Goal: Information Seeking & Learning: Learn about a topic

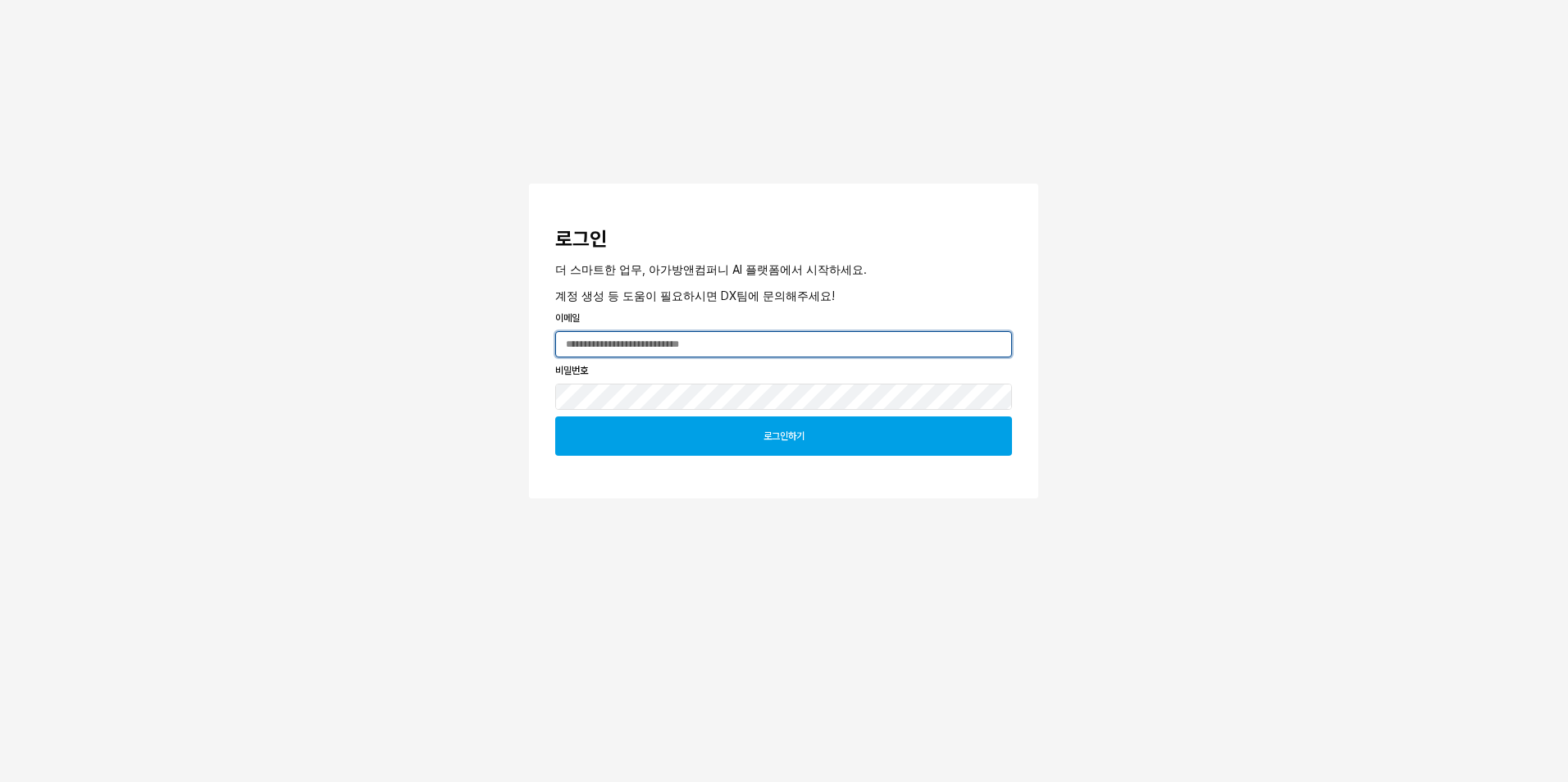
type input "**********"
click at [639, 446] on div "로그인하기" at bounding box center [784, 436] width 442 height 38
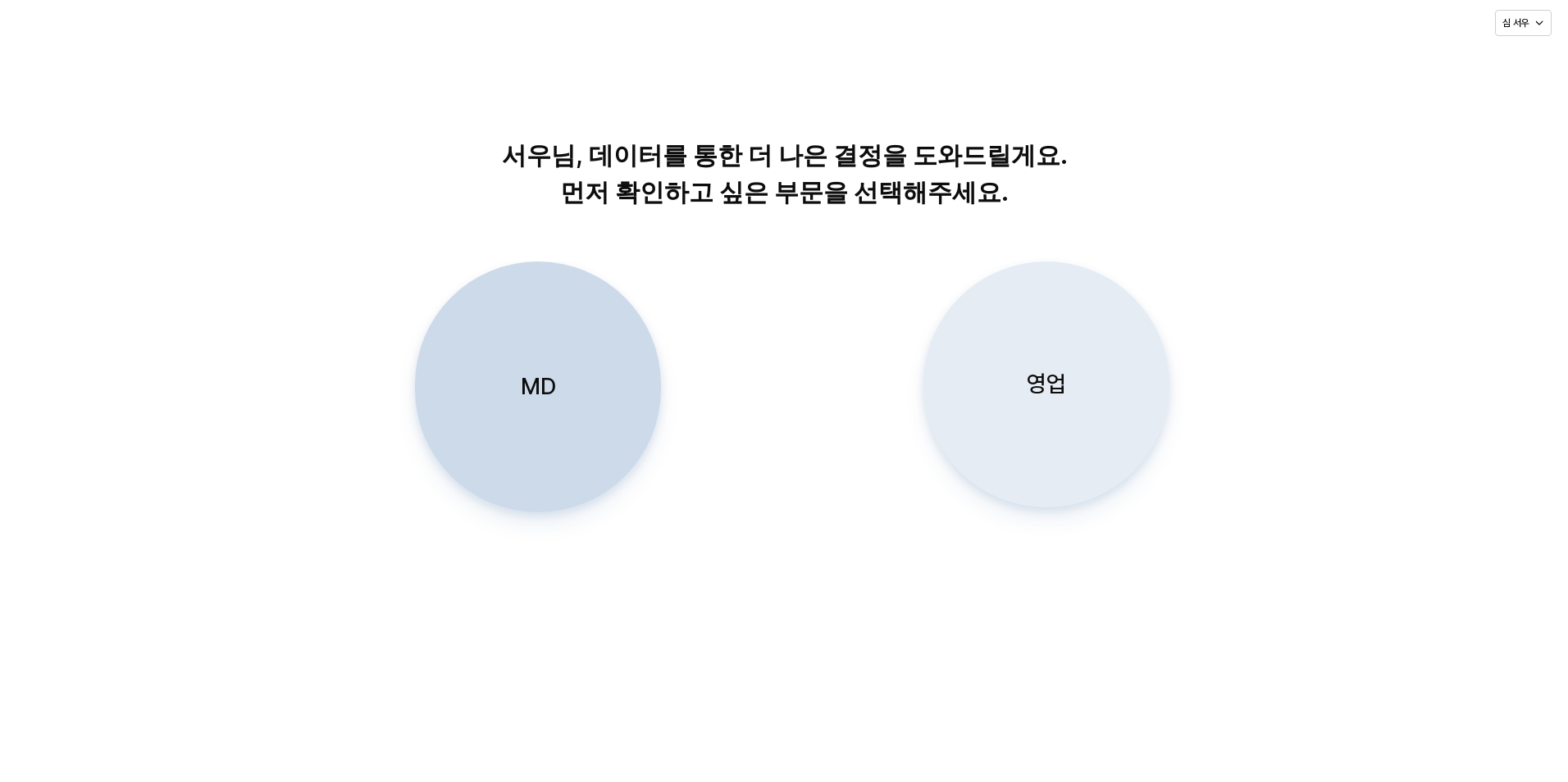
click at [759, 589] on div "서우님, 데이터를 통한 더 나은 결정을 도와드릴게요. 먼저 확인하고 싶은 부문을 선택해주세요. MD 영업" at bounding box center [784, 341] width 1568 height 587
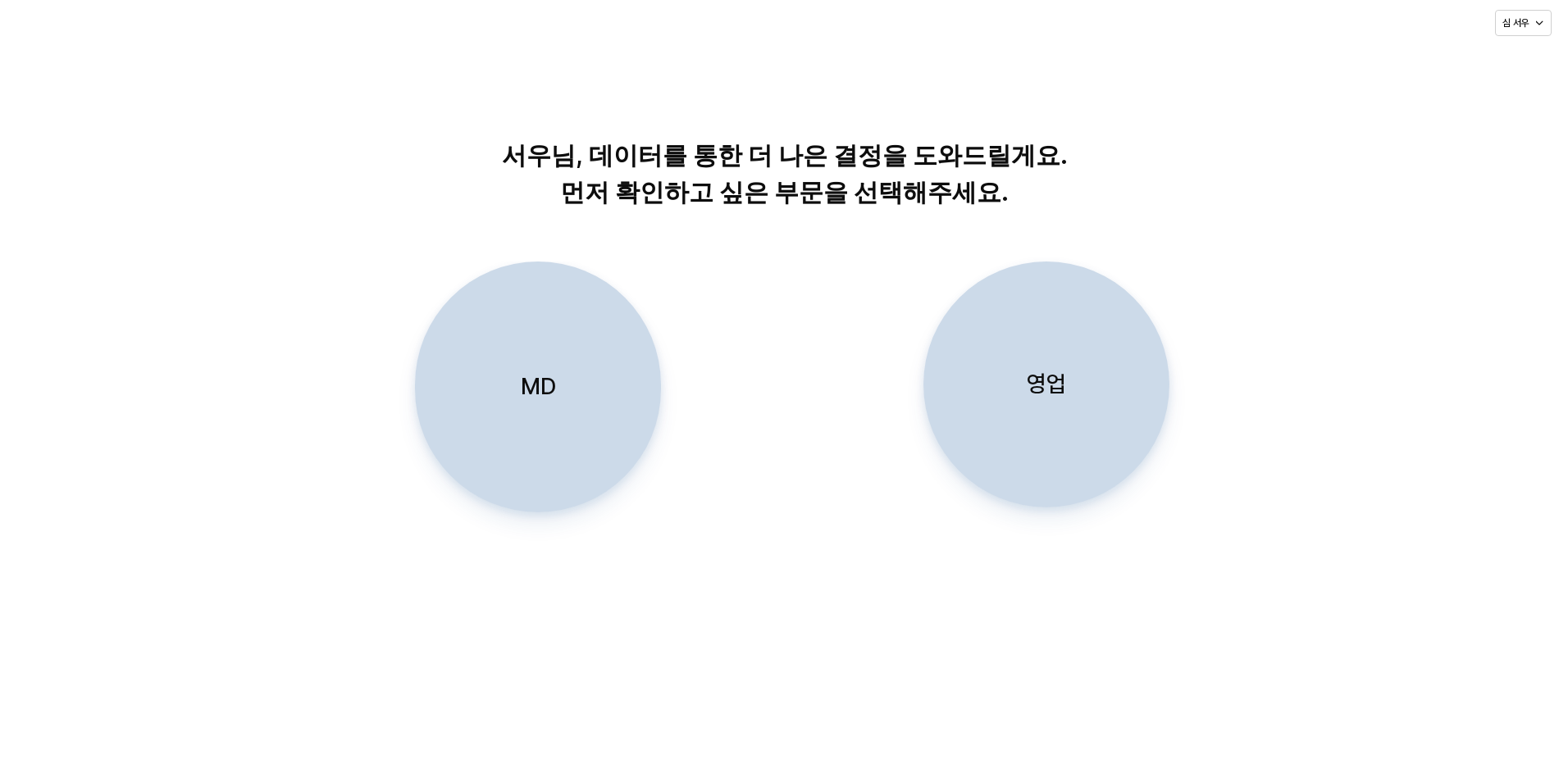
click at [611, 354] on div "MD" at bounding box center [538, 387] width 231 height 249
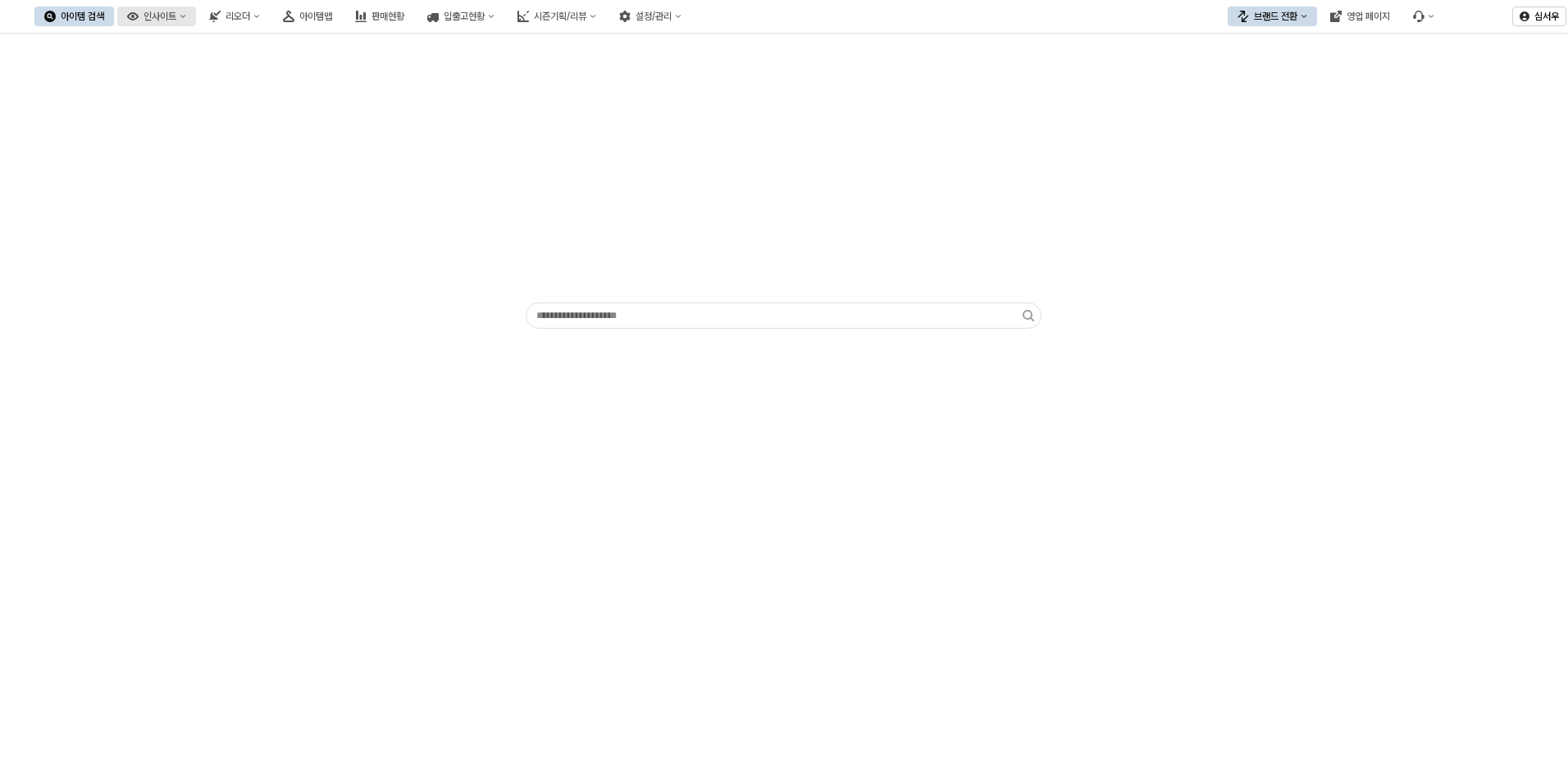
click at [196, 7] on button "인사이트" at bounding box center [156, 16] width 79 height 20
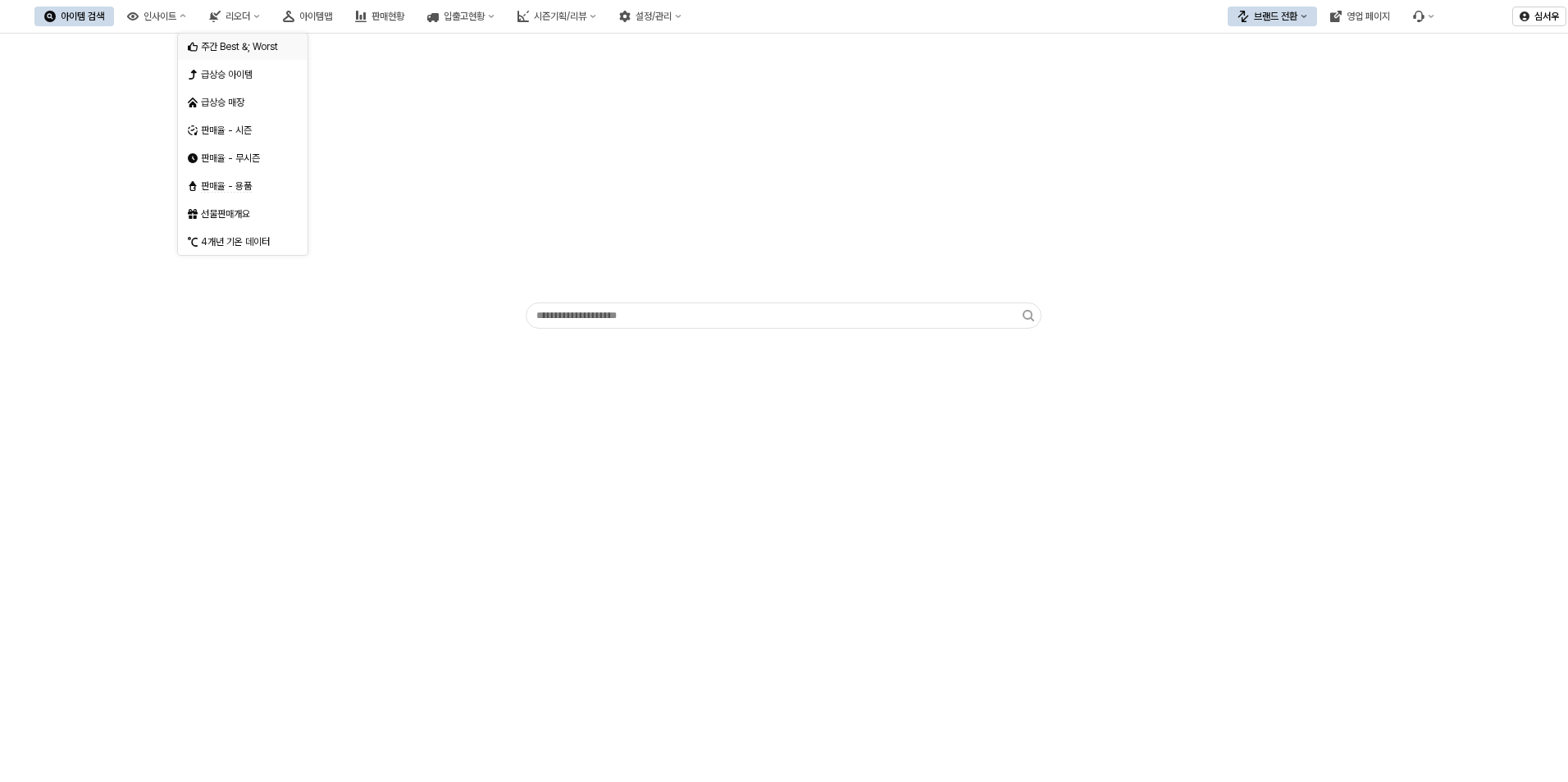
click at [272, 51] on div "주간 Best &; Worst" at bounding box center [244, 46] width 87 height 13
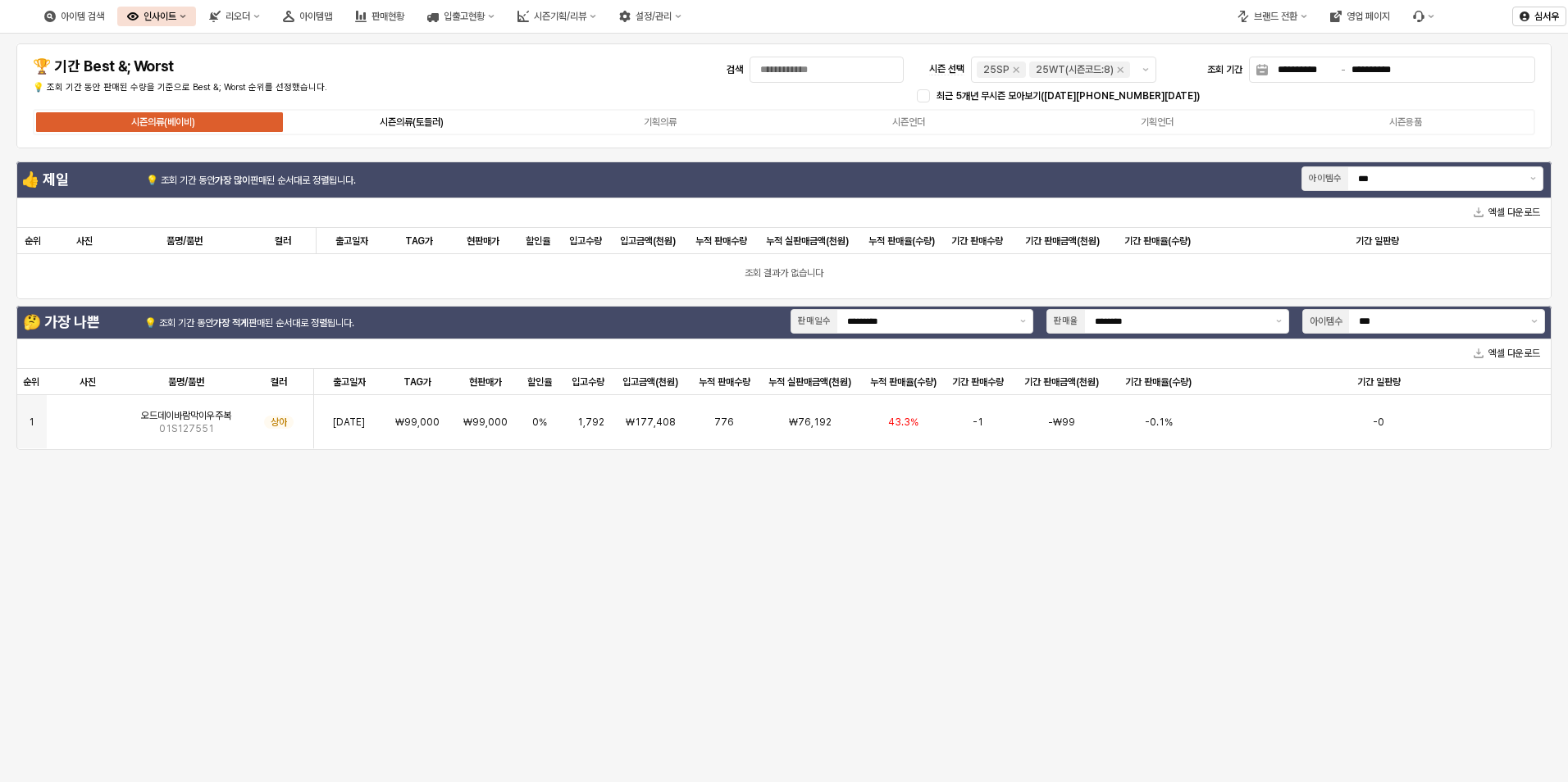
click at [439, 124] on div "시즌의류(토들러)" at bounding box center [412, 121] width 64 height 11
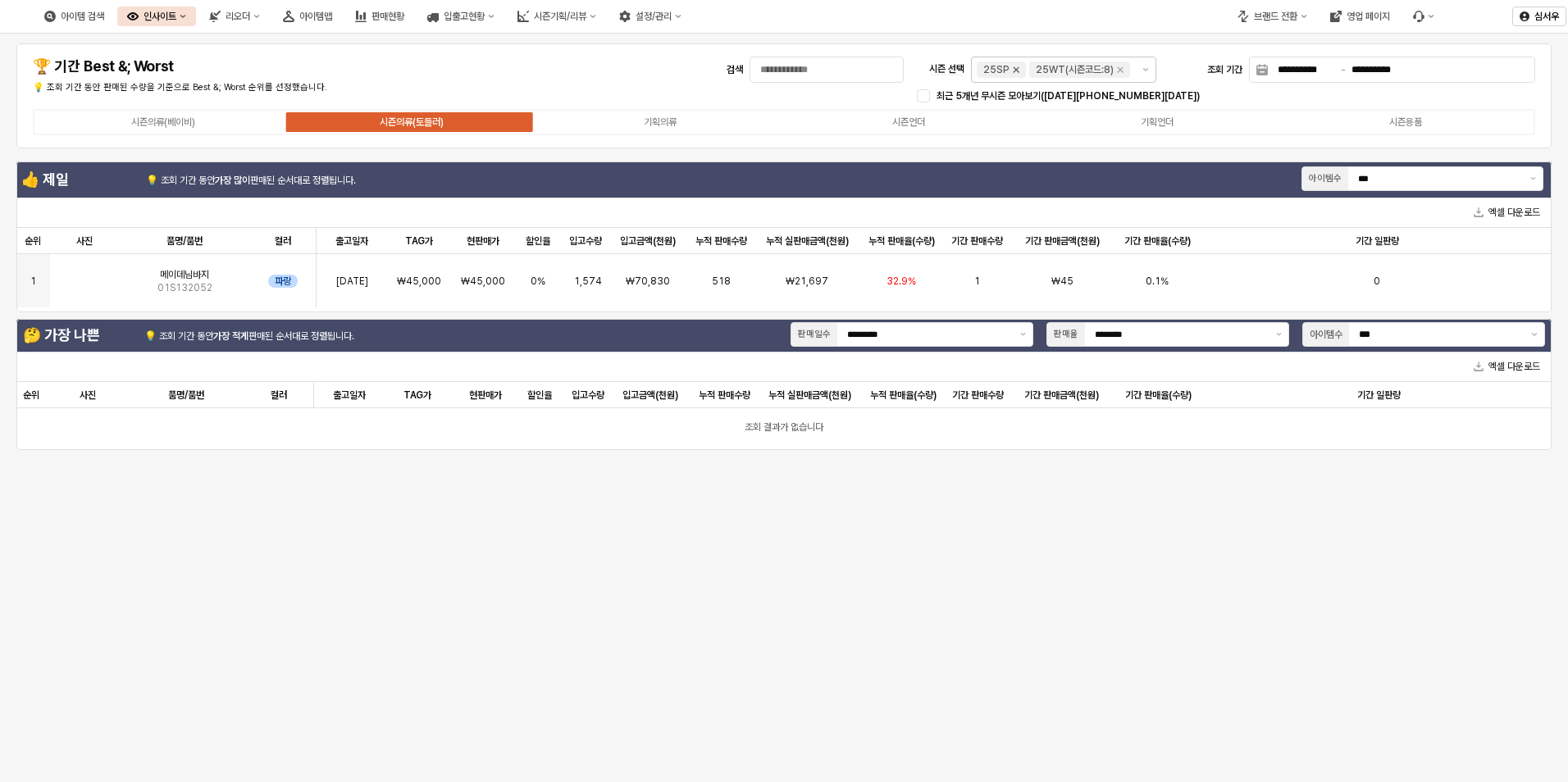
click at [1015, 73] on icon "Remove 25SP" at bounding box center [1015, 69] width 13 height 13
click at [1066, 69] on icon "Remove 25WT(시즌코드:8)" at bounding box center [1068, 69] width 13 height 13
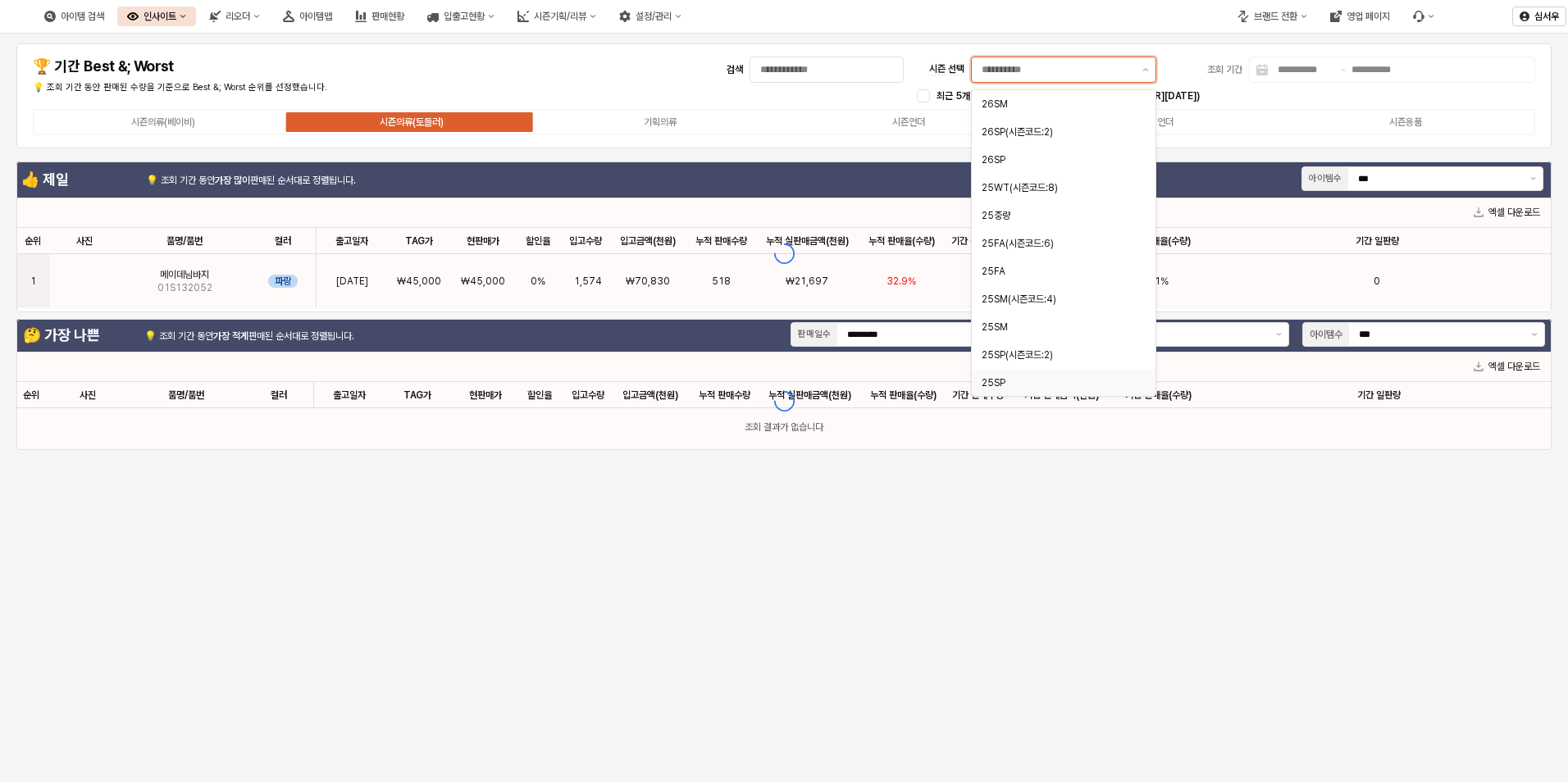
click at [1115, 73] on input "시즌 선택" at bounding box center [1056, 69] width 151 height 16
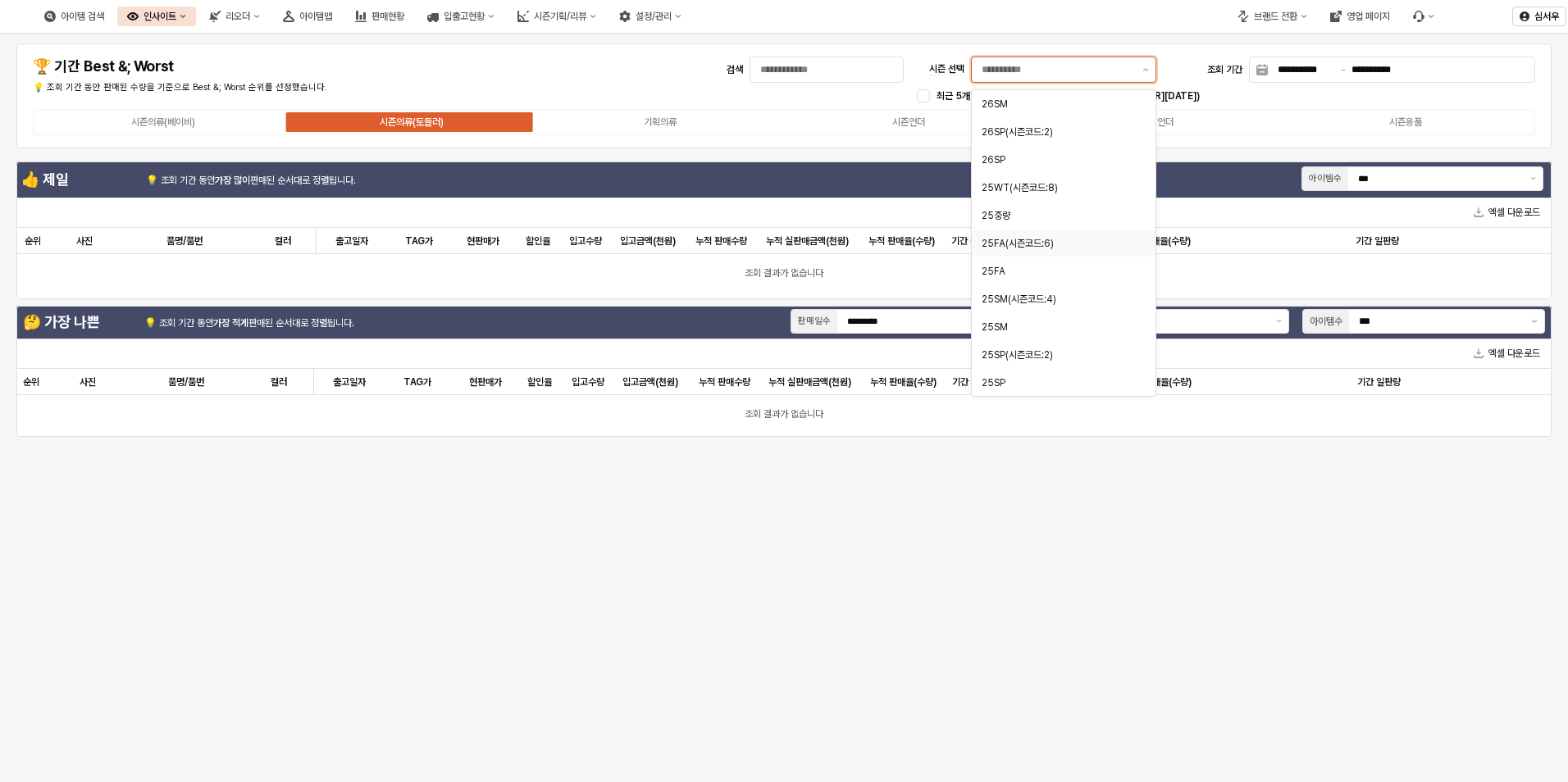
click at [1009, 247] on div "25FA(시즌코드:6)" at bounding box center [1058, 243] width 155 height 13
click at [1028, 192] on div "25WT(시즌코드:8)" at bounding box center [1058, 187] width 155 height 13
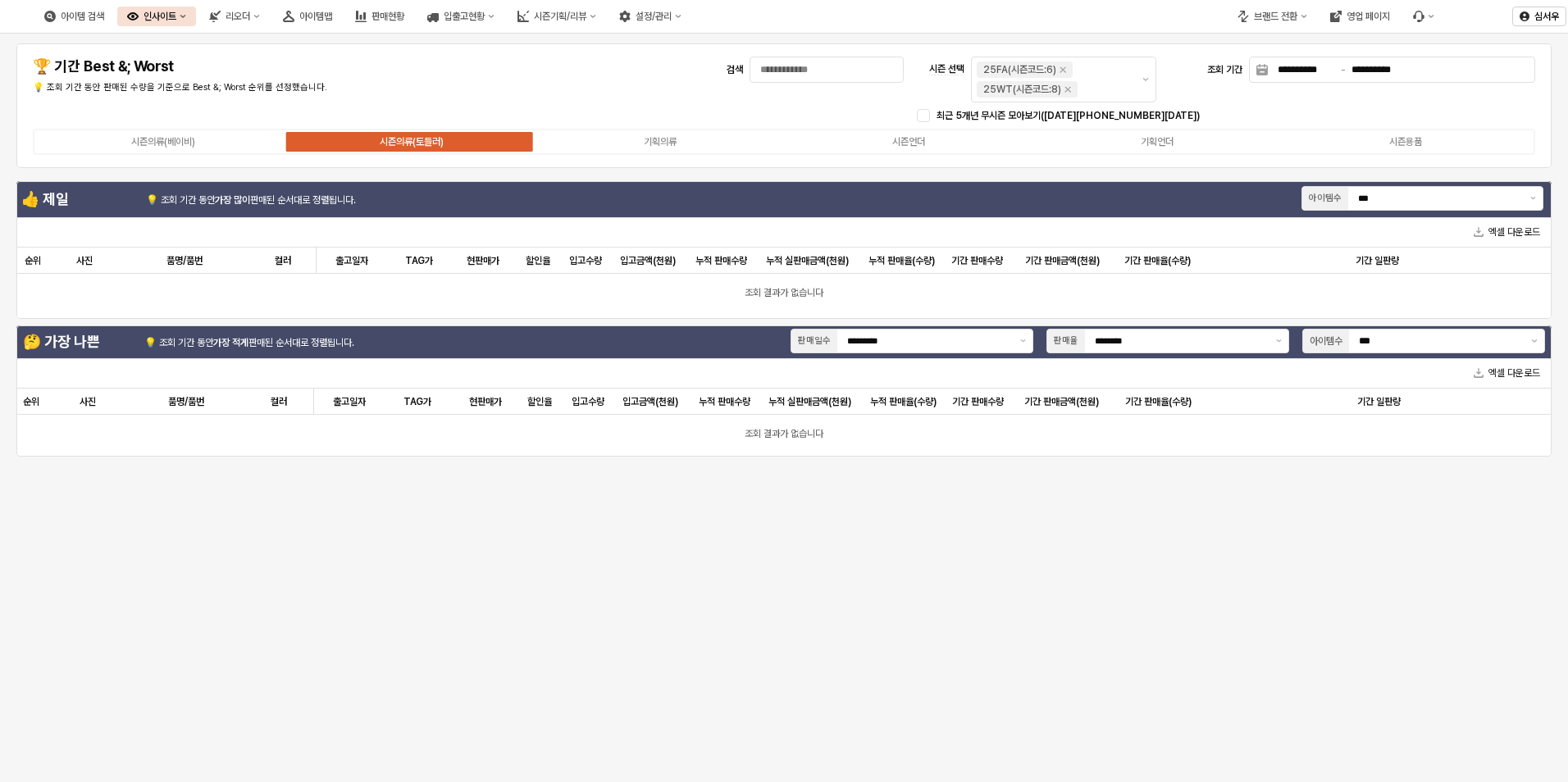
click at [383, 149] on div "시즌의류(베이비) 시즌의류(토들러) 기획의류 시즌언더 기획언더 시즌용품" at bounding box center [783, 142] width 1502 height 26
click at [387, 144] on div "시즌의류(토들러)" at bounding box center [412, 141] width 64 height 11
click at [138, 141] on div "시즌의류(베이비)" at bounding box center [163, 141] width 64 height 11
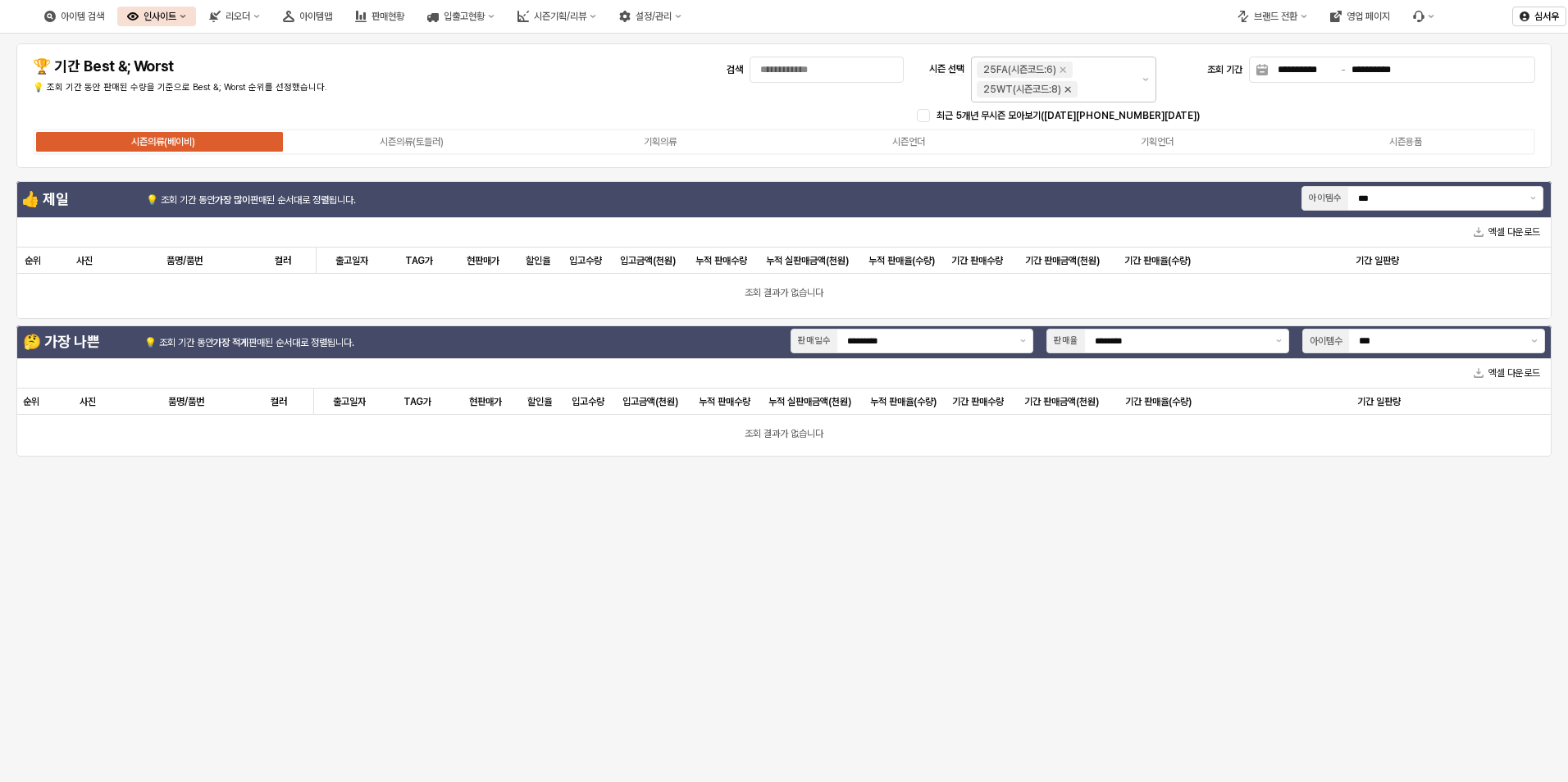
click at [1063, 90] on icon "25WT(시즌코드:8) 제거" at bounding box center [1068, 89] width 13 height 13
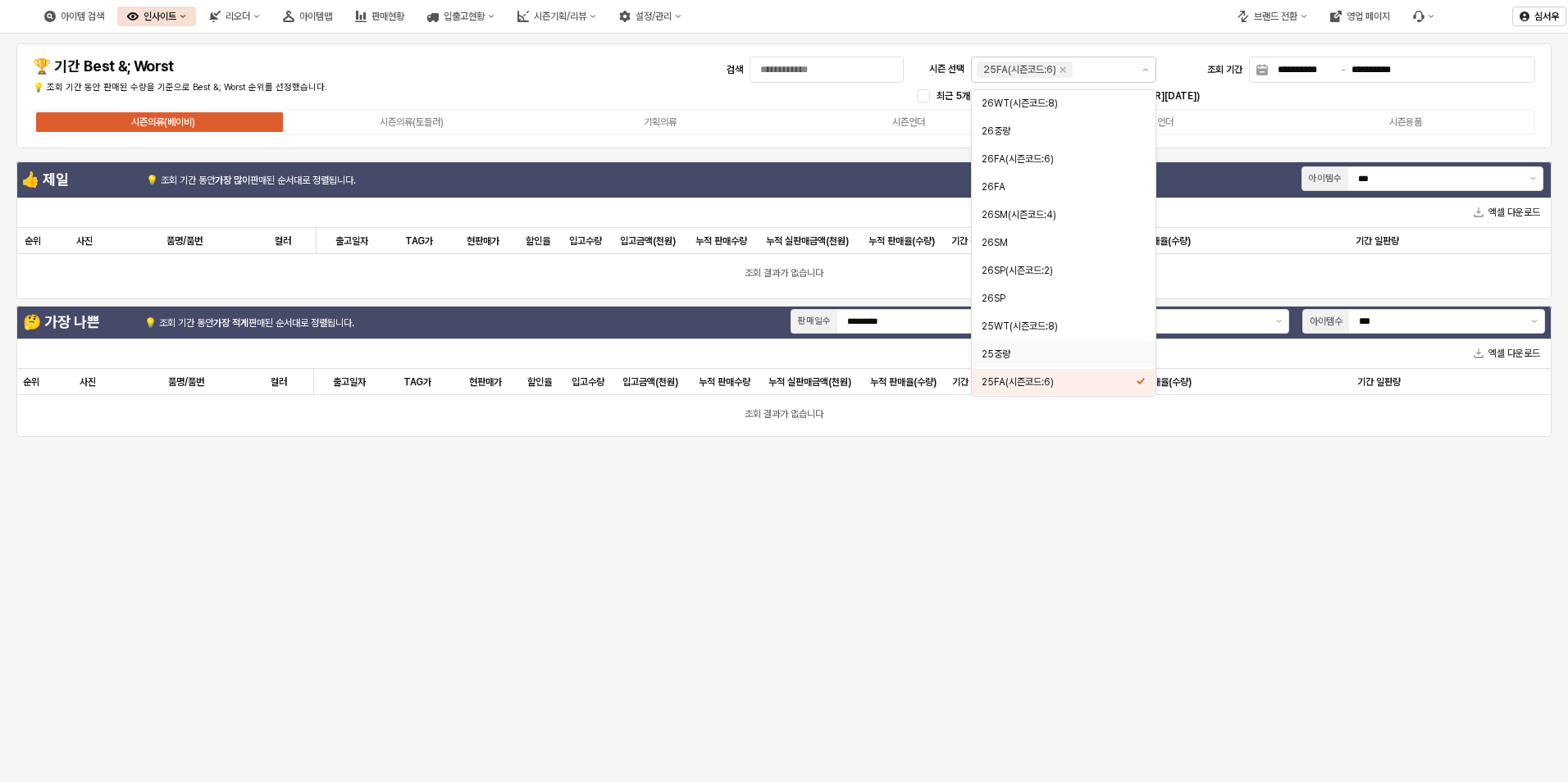
click at [606, 173] on div "👍 제일 💡 조회 기간 동안 가장 많이 판매된 순서대로 정렬됩니다. 아이템수 ***" at bounding box center [784, 179] width 1532 height 32
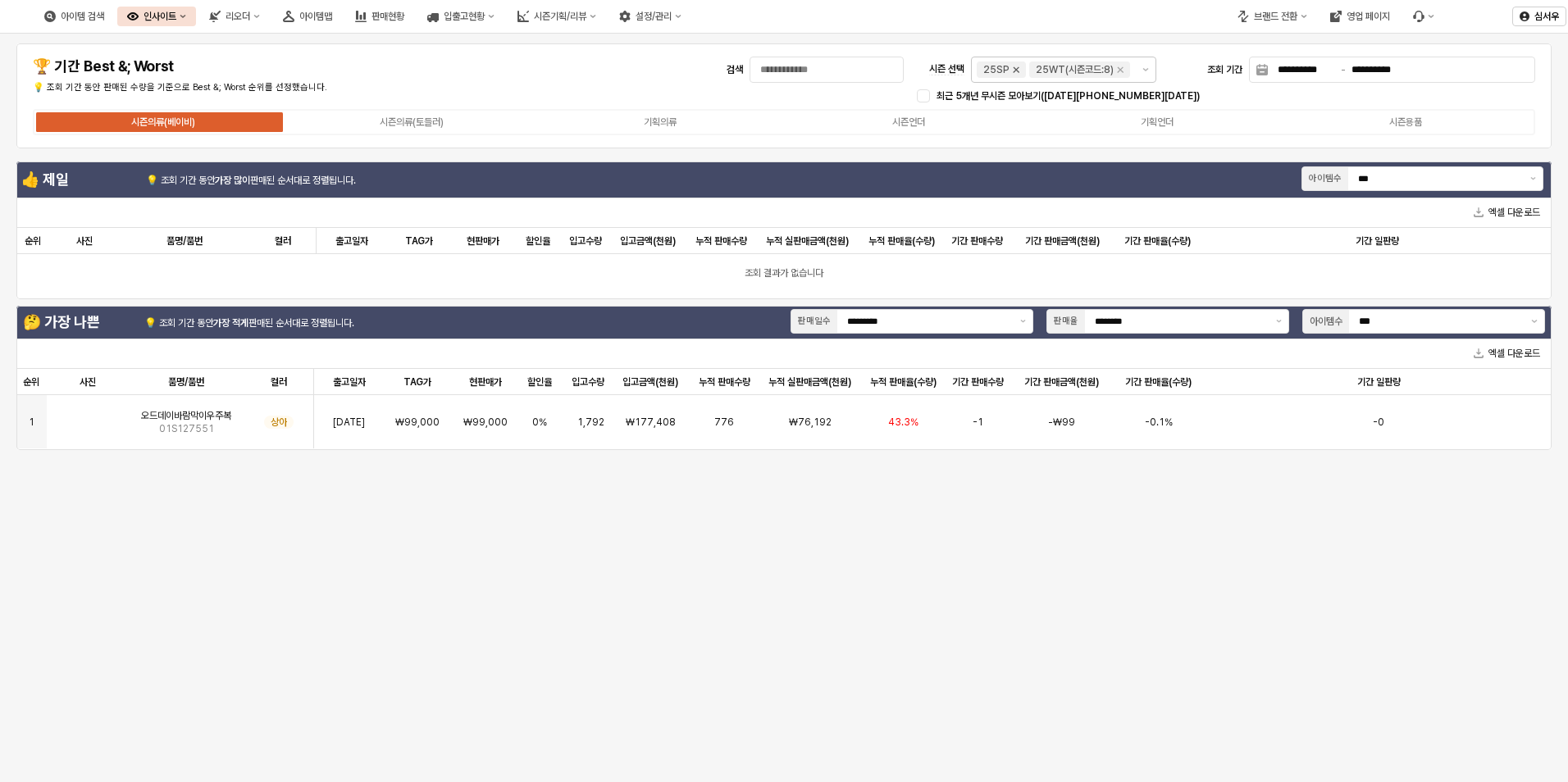
click at [1016, 73] on icon "25SP 제거" at bounding box center [1015, 69] width 13 height 13
click at [394, 131] on div "시즌의류(베이비) 시즌의류(토들러) 기획의류 시즌언더 기획언더 시즌용품" at bounding box center [783, 122] width 1502 height 26
click at [398, 117] on div "시즌의류(토들러)" at bounding box center [412, 121] width 64 height 11
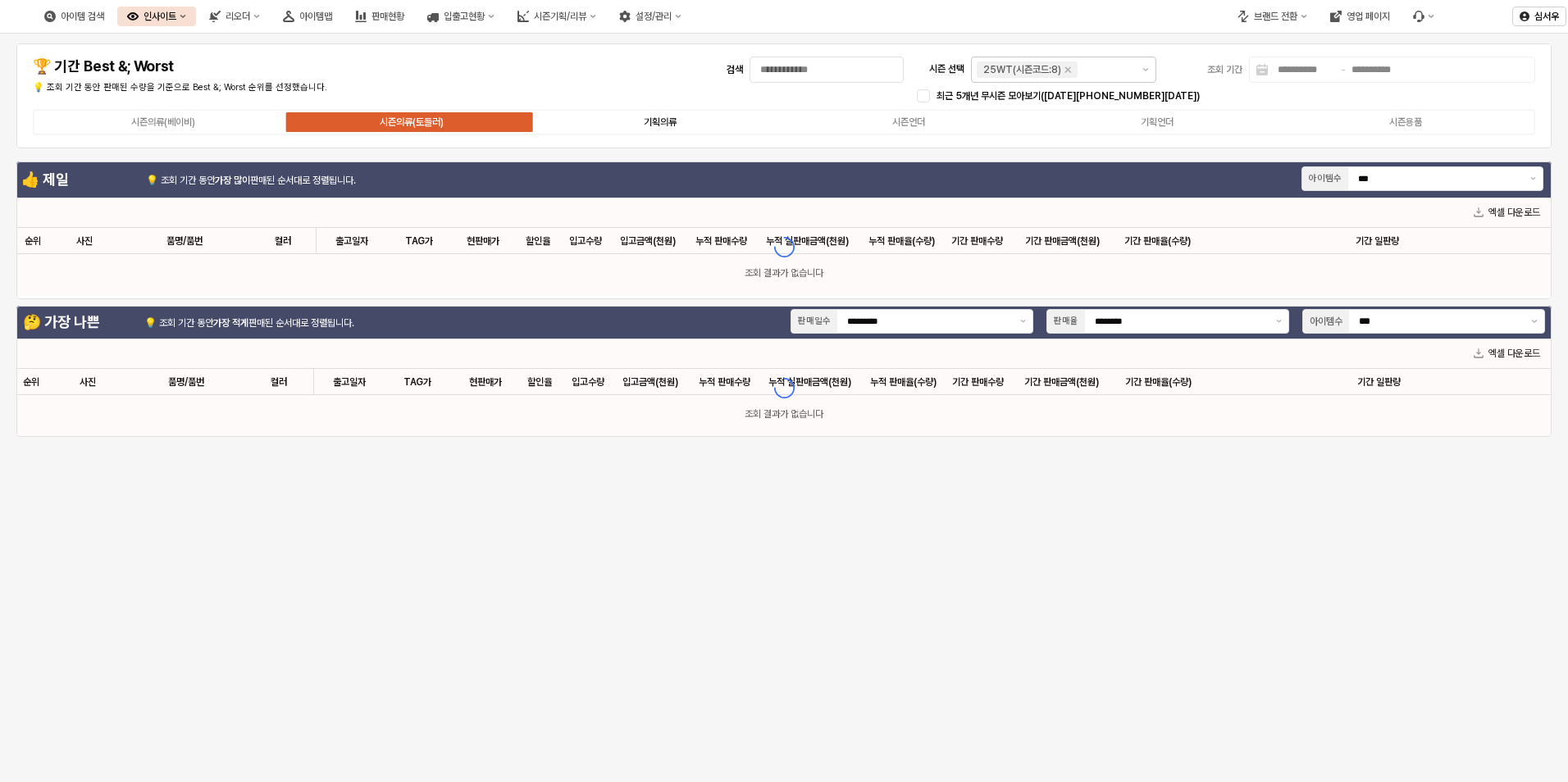
click at [633, 116] on label "기획의류" at bounding box center [659, 121] width 249 height 15
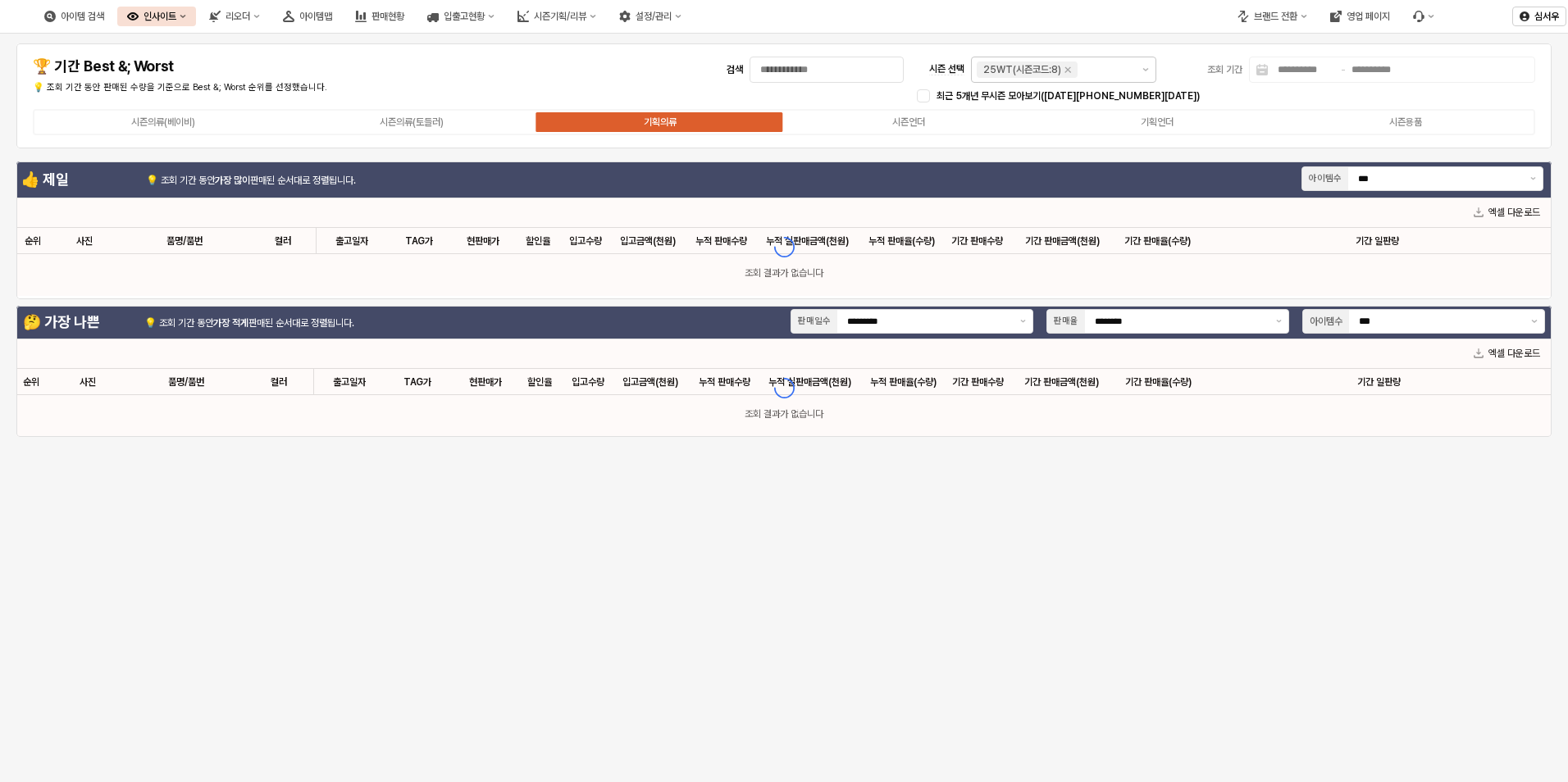
click at [219, 28] on div "아이템 검색 인사이트 리오더 아이템맵 판매현황 입출고현황 시즌기획/리뷰 설정/관리" at bounding box center [362, 16] width 657 height 34
click at [176, 18] on div "인사이트" at bounding box center [160, 15] width 32 height 11
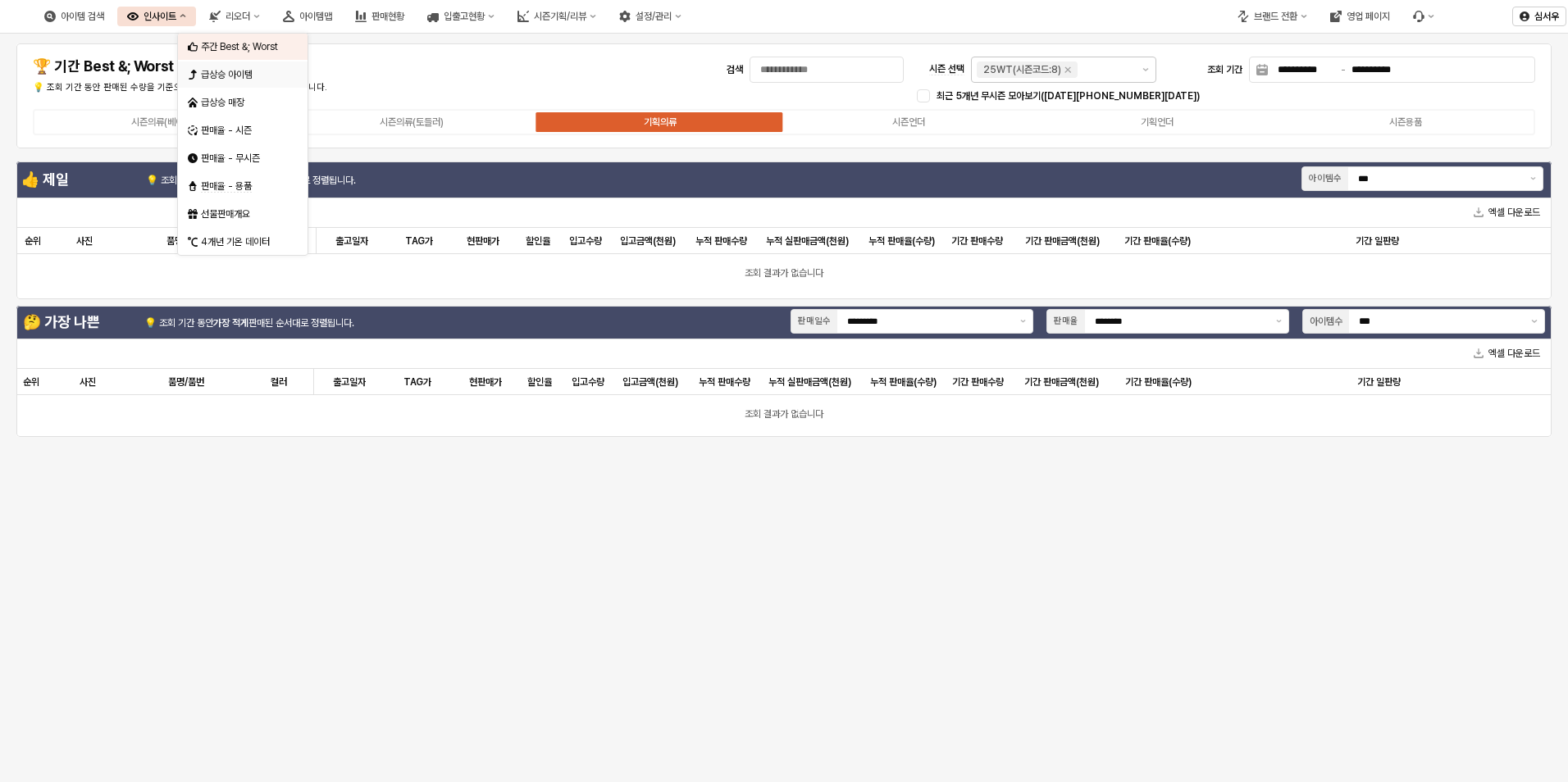
click at [248, 83] on div "급상승 아이템" at bounding box center [243, 74] width 130 height 26
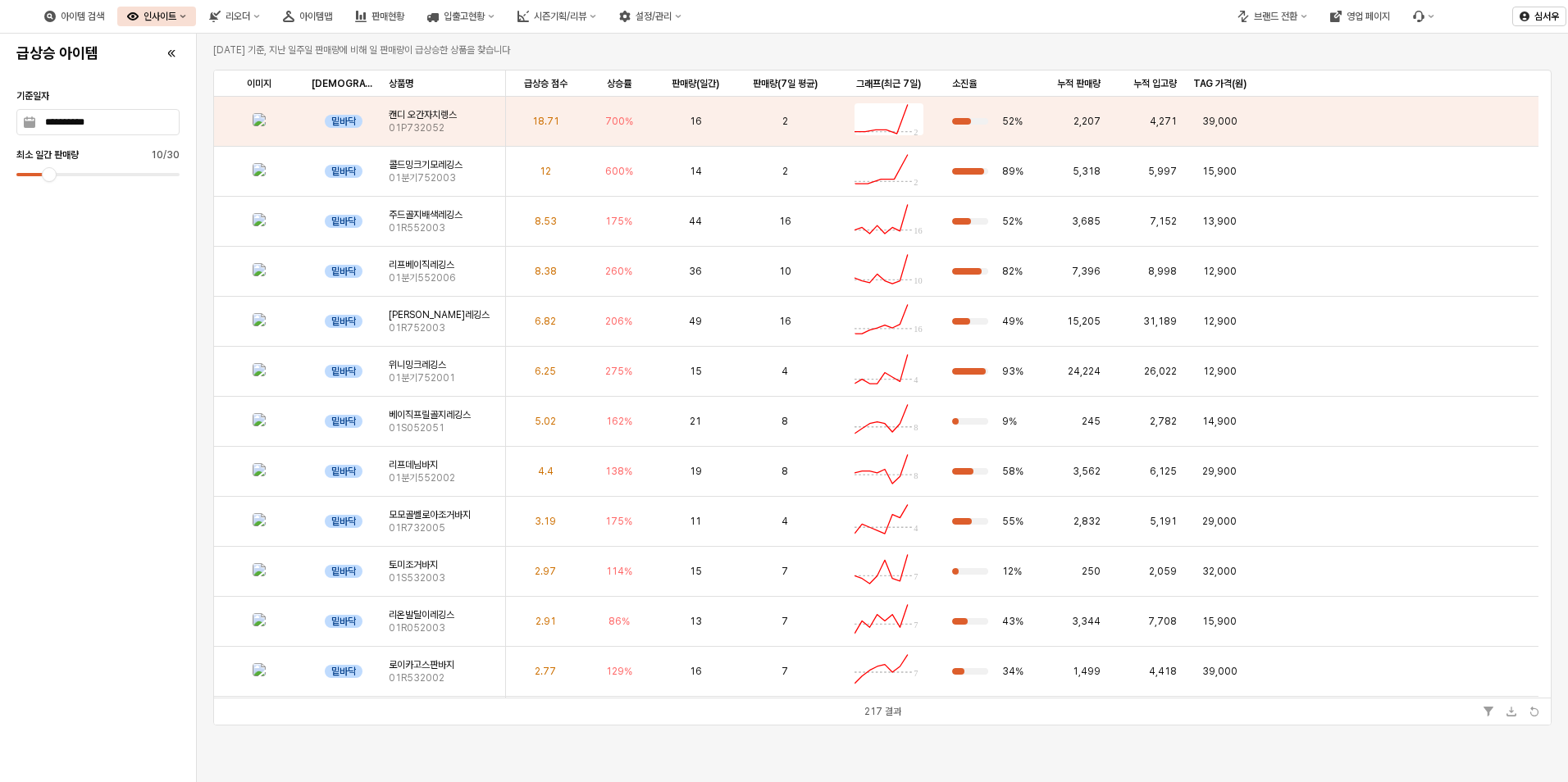
click at [176, 18] on div "인사이트" at bounding box center [160, 15] width 32 height 11
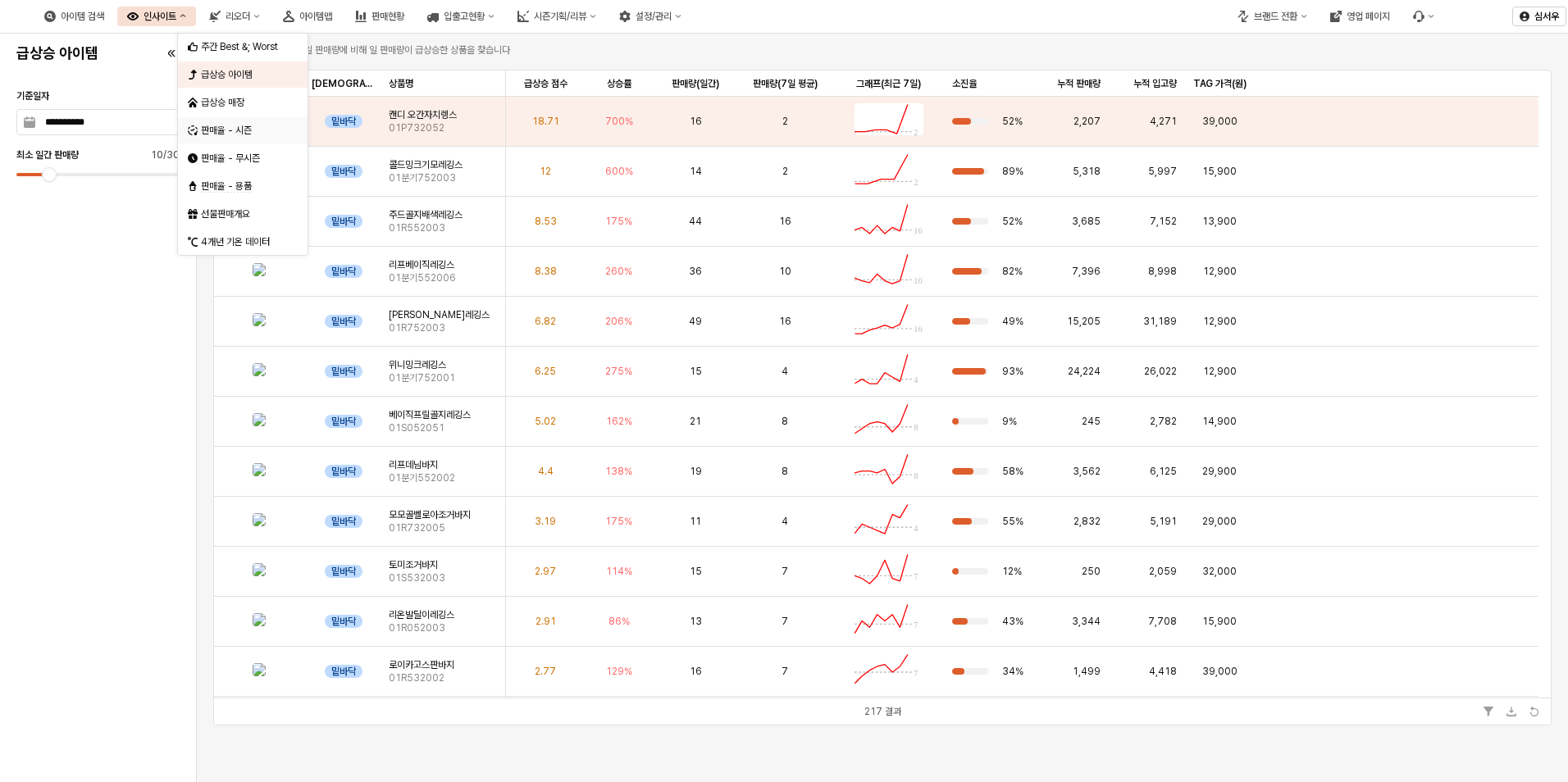
click at [233, 136] on div "판매율 - 시즌" at bounding box center [244, 130] width 87 height 13
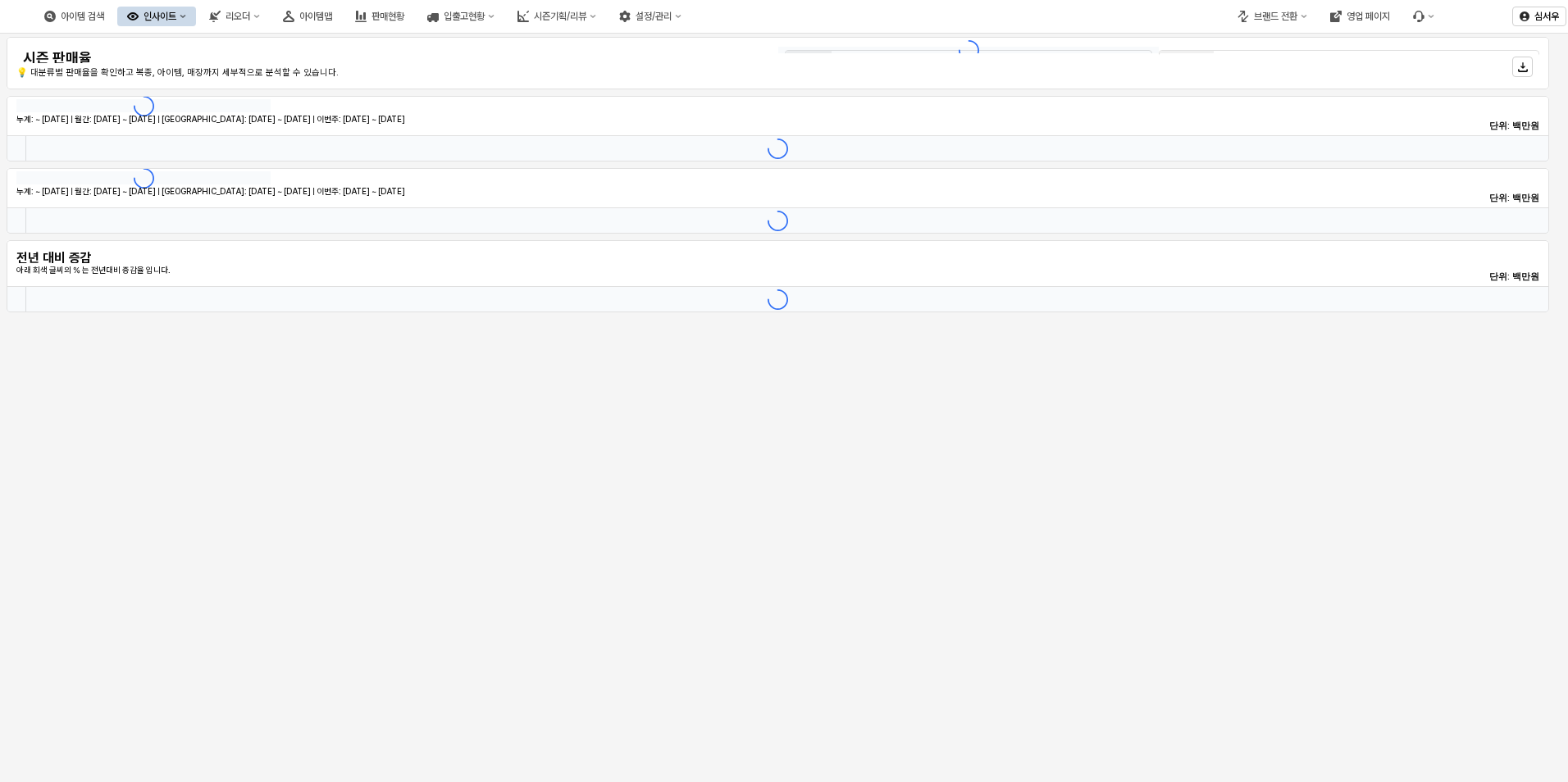
type input "*******"
